Goal: Task Accomplishment & Management: Manage account settings

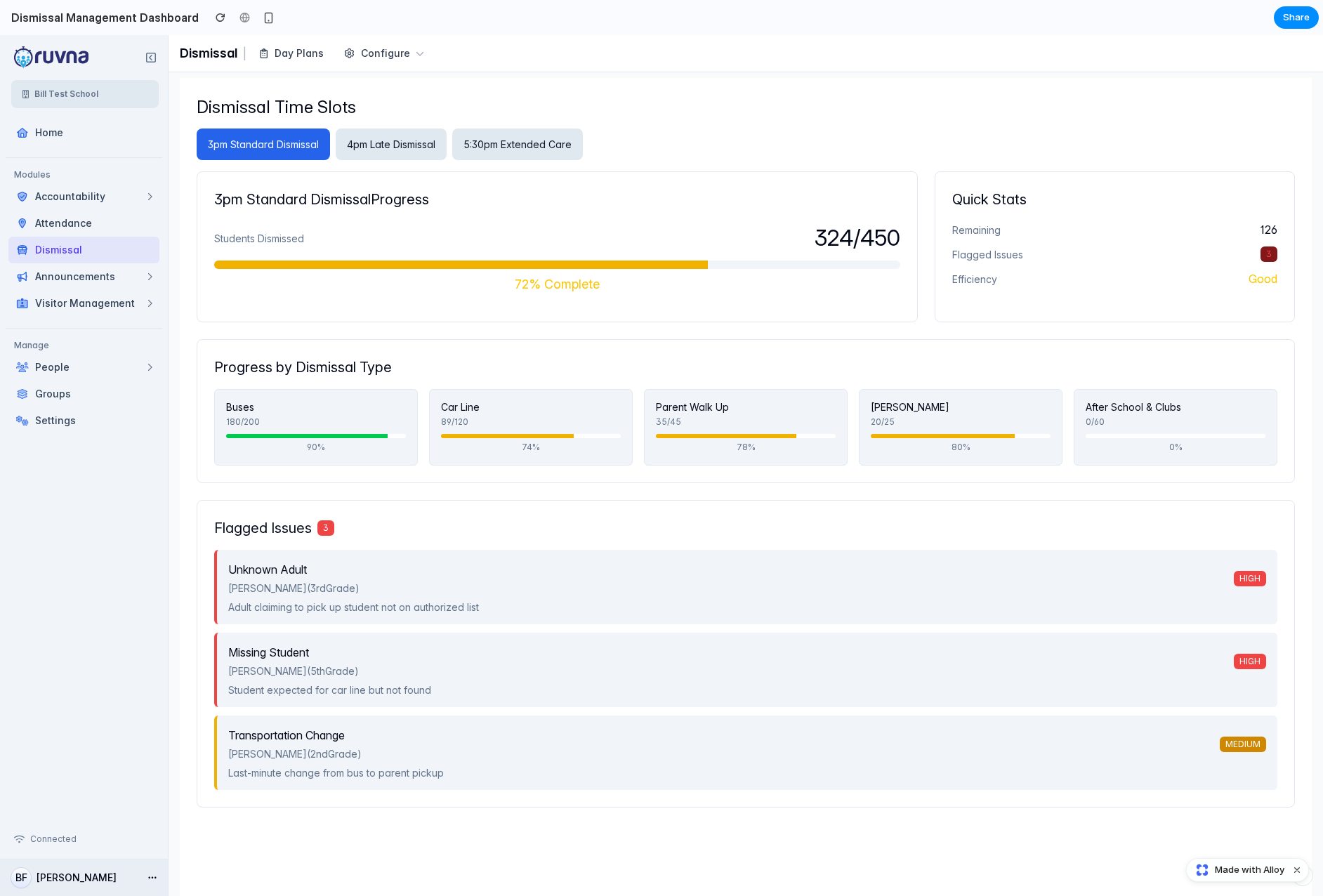
scroll to position [54, 0]
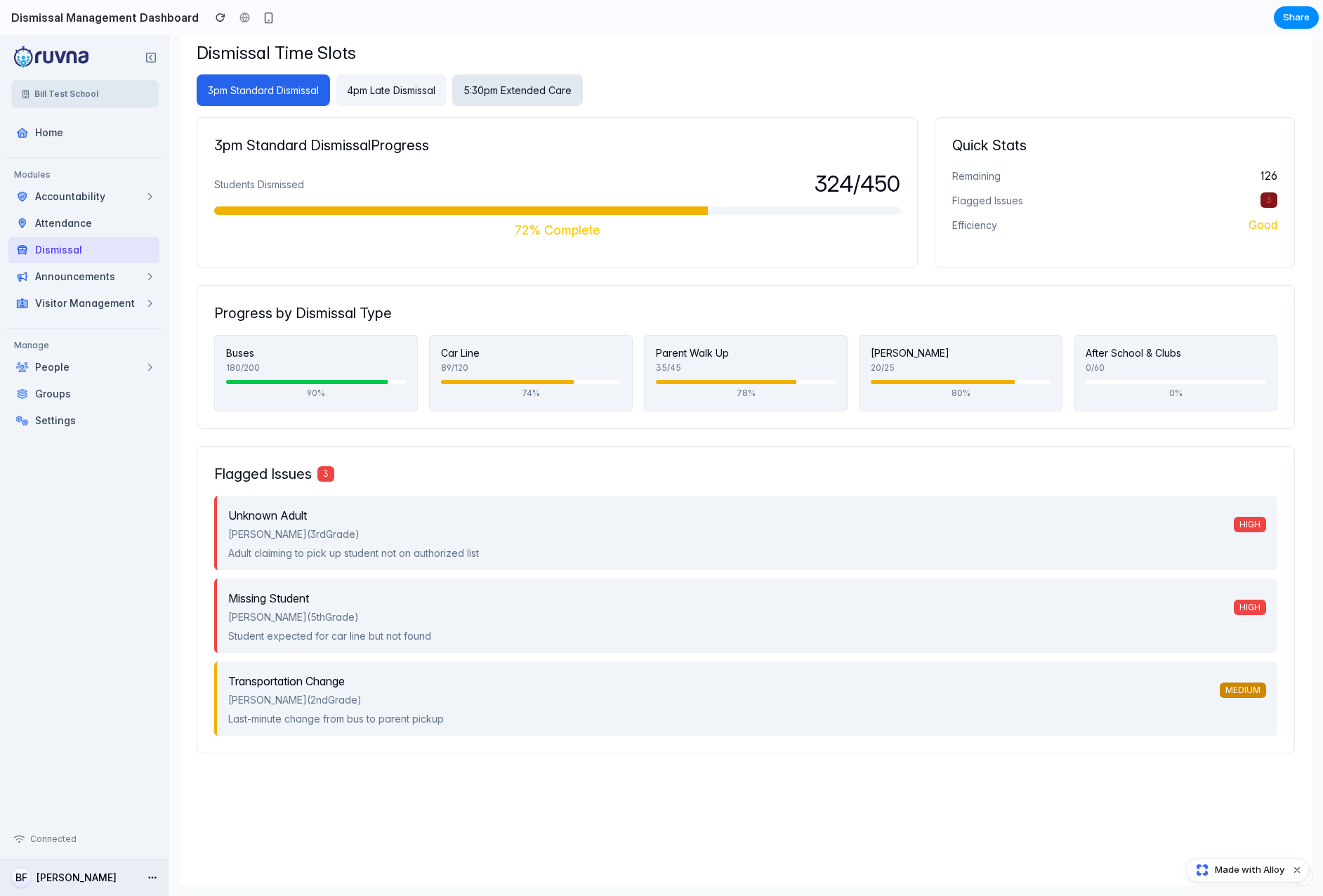
click at [378, 99] on button "4pm Late Dismissal" at bounding box center [391, 90] width 111 height 32
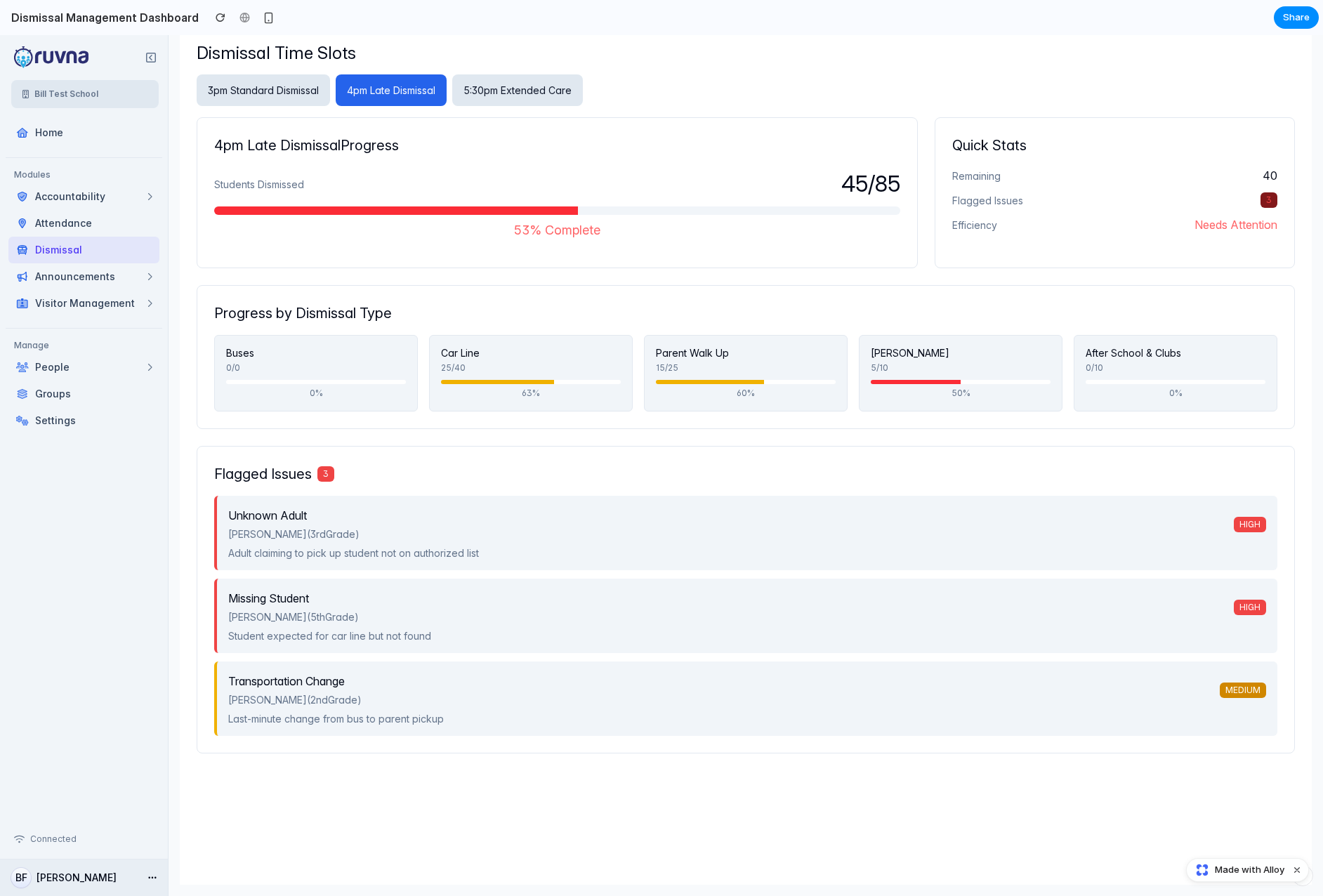
click at [150, 196] on icon "button" at bounding box center [151, 196] width 4 height 7
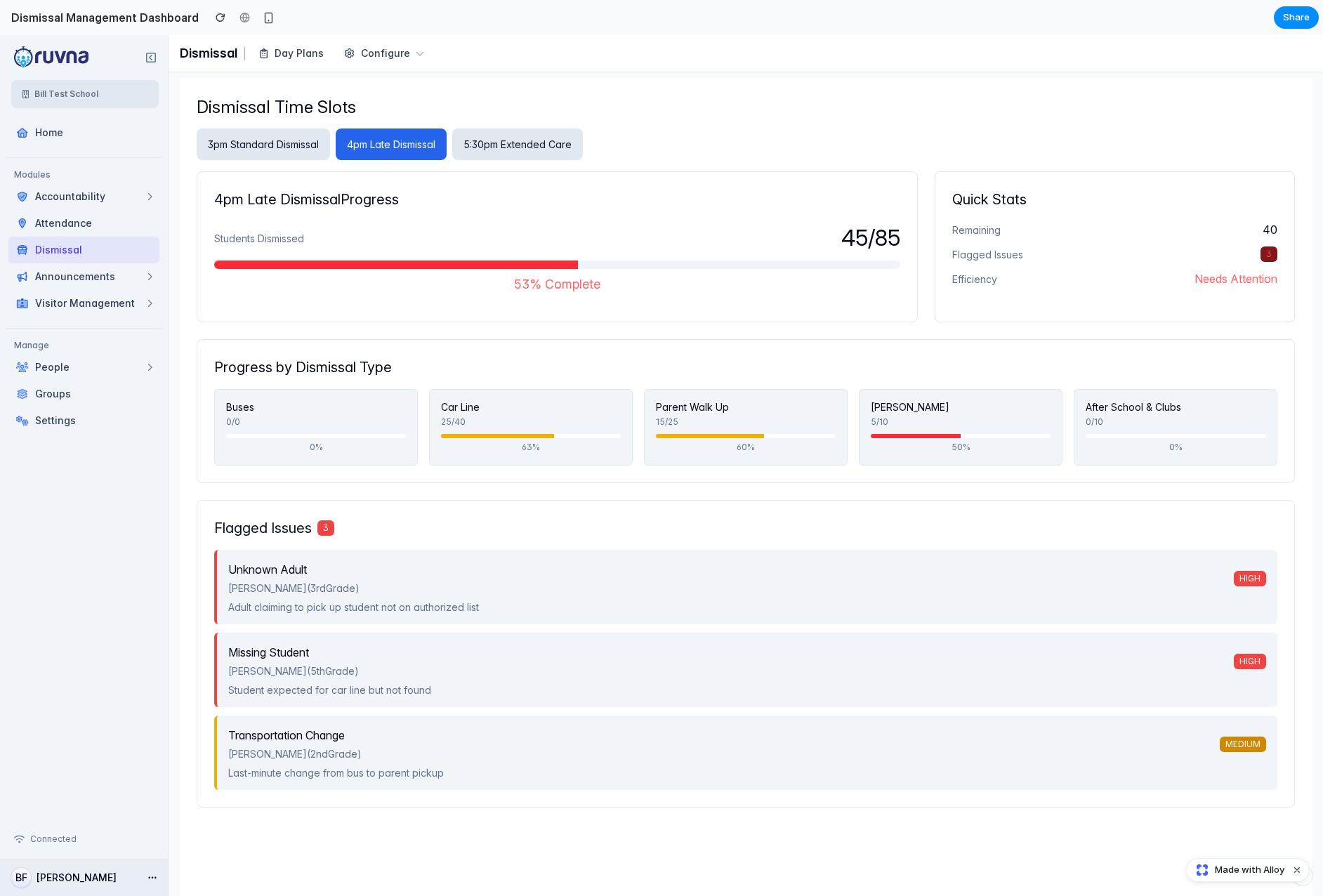
click at [407, 53] on div "Configure" at bounding box center [383, 53] width 98 height 25
click at [507, 144] on button "5:30pm Extended Care" at bounding box center [517, 144] width 131 height 32
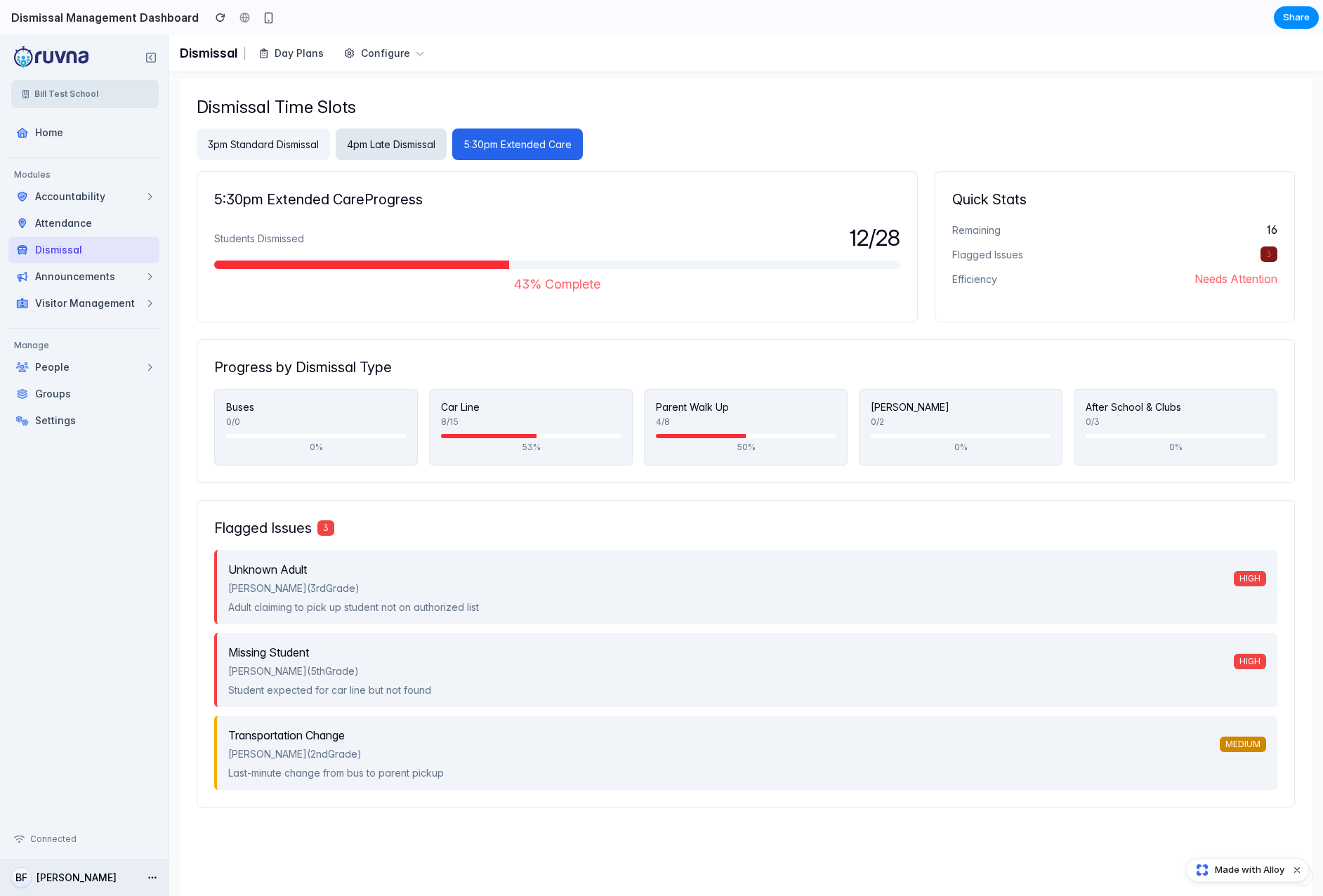
click at [310, 140] on button "3pm Standard Dismissal" at bounding box center [263, 144] width 134 height 32
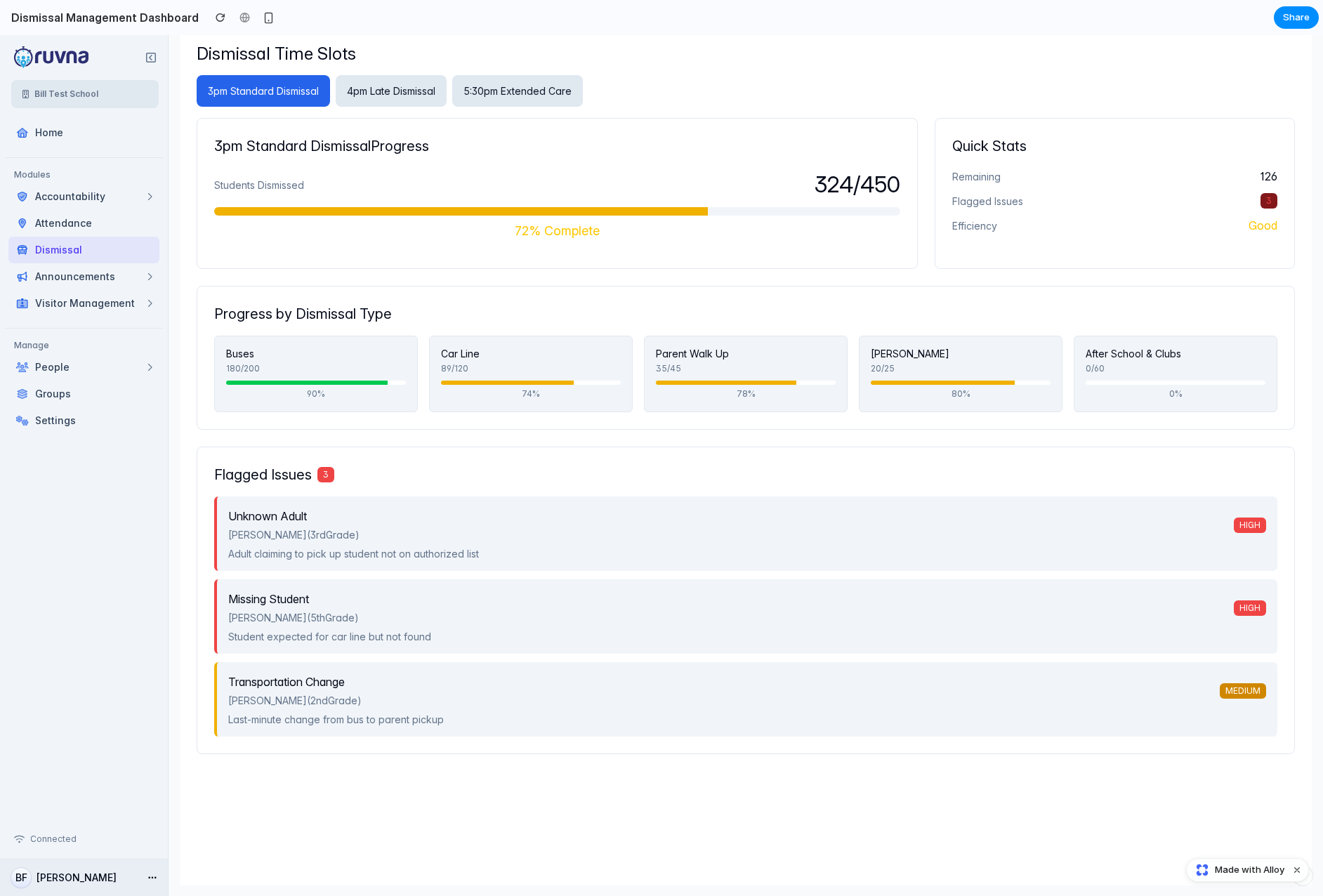
scroll to position [54, 0]
click at [135, 287] on span "Announcements" at bounding box center [83, 276] width 151 height 27
